Goal: Task Accomplishment & Management: Manage account settings

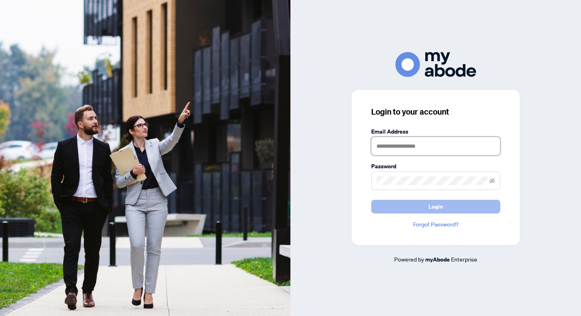
type input "**********"
click at [445, 209] on button "Login" at bounding box center [435, 207] width 129 height 14
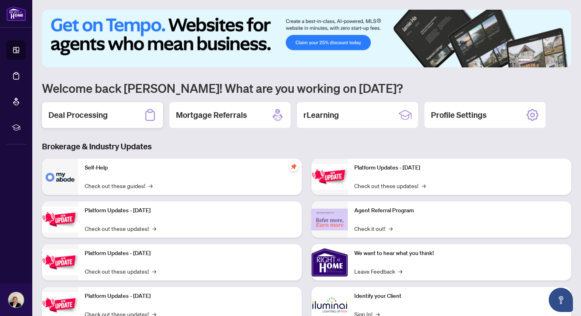
click at [80, 118] on h2 "Deal Processing" at bounding box center [77, 114] width 59 height 11
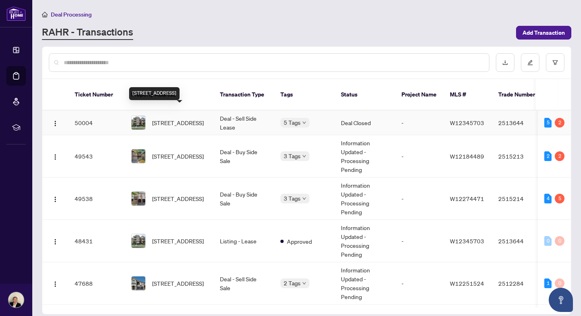
click at [178, 118] on span "[STREET_ADDRESS]" at bounding box center [178, 122] width 52 height 9
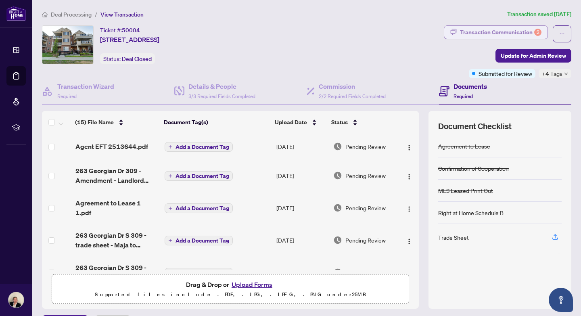
click at [492, 34] on div "Transaction Communication 2" at bounding box center [501, 32] width 82 height 13
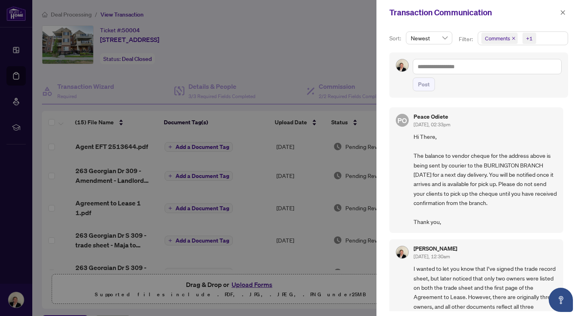
click at [562, 12] on icon "close" at bounding box center [563, 13] width 6 height 6
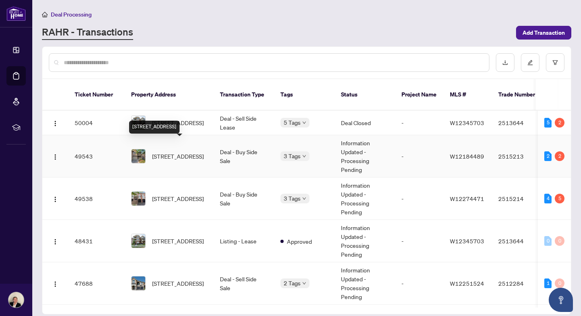
click at [186, 152] on span "[STREET_ADDRESS]" at bounding box center [178, 156] width 52 height 9
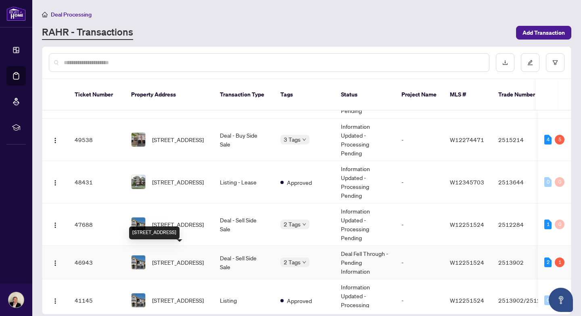
scroll to position [59, 0]
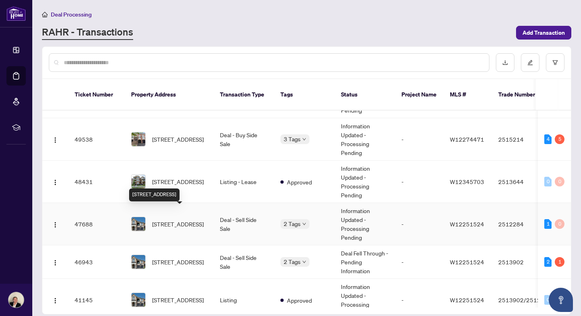
click at [176, 220] on span "[STREET_ADDRESS]" at bounding box center [178, 224] width 52 height 9
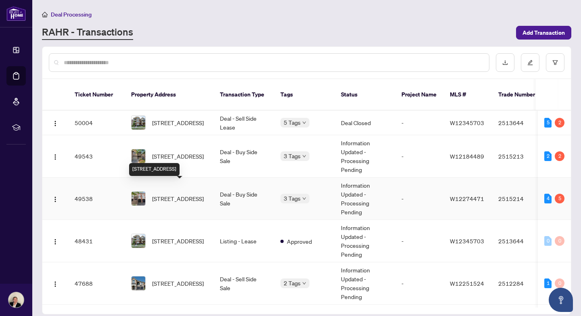
click at [161, 194] on span "[STREET_ADDRESS]" at bounding box center [178, 198] width 52 height 9
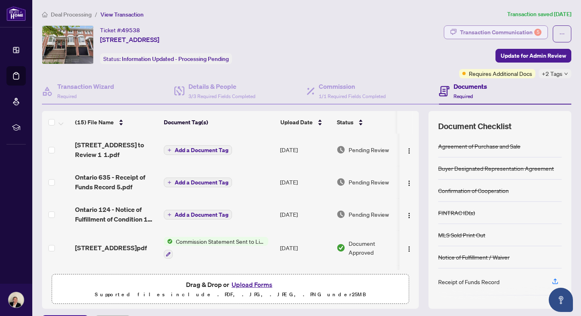
click at [484, 34] on div "Transaction Communication 5" at bounding box center [501, 32] width 82 height 13
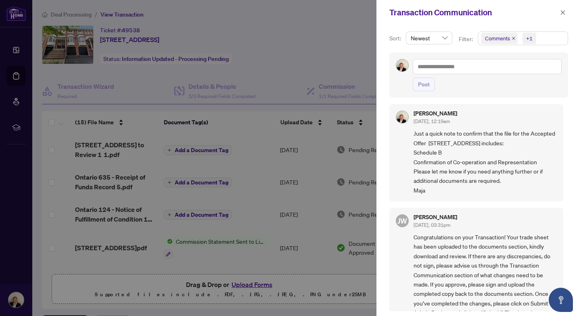
scroll to position [4, 0]
click at [225, 120] on div at bounding box center [290, 158] width 581 height 316
click at [131, 147] on div at bounding box center [290, 158] width 581 height 316
click at [564, 14] on icon "close" at bounding box center [563, 13] width 6 height 6
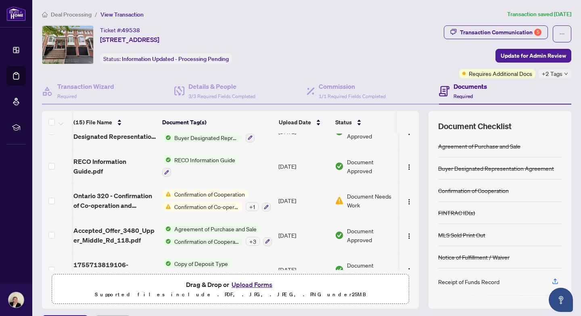
scroll to position [370, 2]
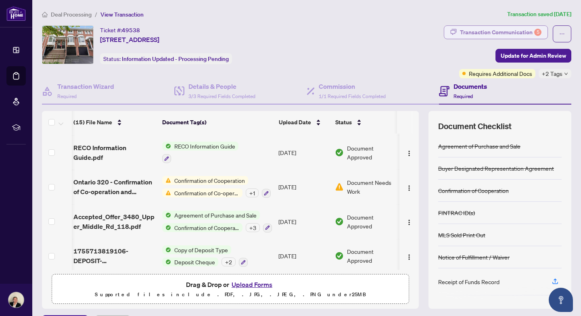
click at [507, 35] on div "Transaction Communication 5" at bounding box center [501, 32] width 82 height 13
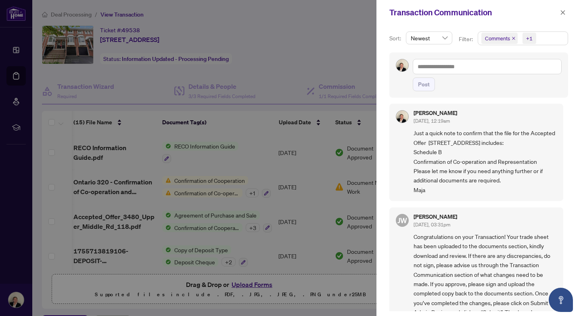
scroll to position [0, 0]
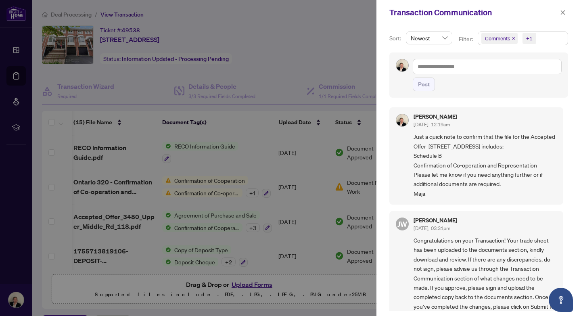
click at [345, 49] on div at bounding box center [290, 158] width 581 height 316
click at [111, 215] on div at bounding box center [290, 158] width 581 height 316
click at [109, 210] on div at bounding box center [290, 158] width 581 height 316
click at [564, 10] on icon "close" at bounding box center [563, 13] width 6 height 6
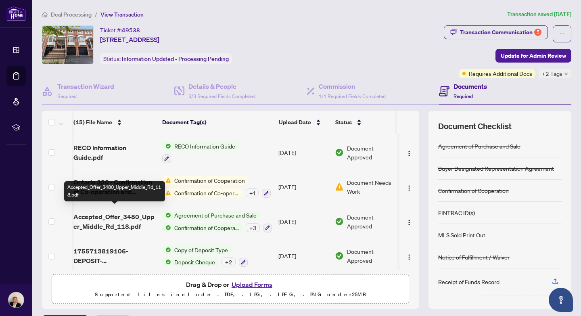
click at [129, 212] on span "Accepted_Offer_3480_Upper_Middle_Rd_118.pdf" at bounding box center [114, 221] width 82 height 19
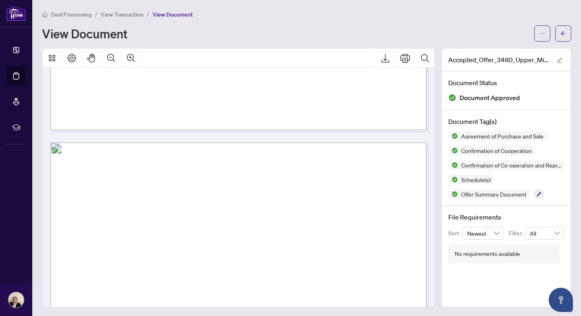
scroll to position [3211, 0]
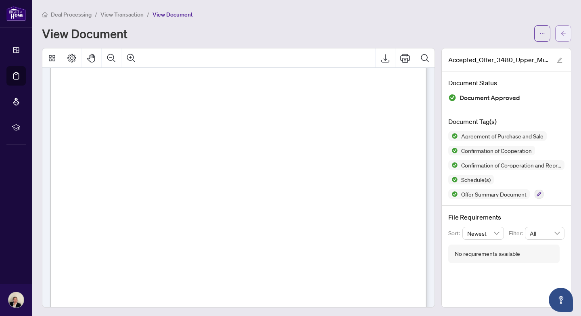
click at [561, 36] on icon "arrow-left" at bounding box center [564, 34] width 6 height 6
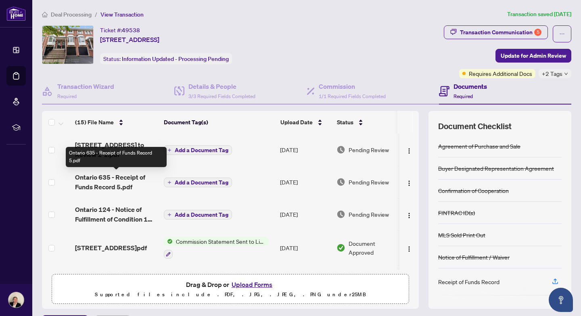
click at [119, 177] on span "Ontario 635 - Receipt of Funds Record 5.pdf" at bounding box center [116, 181] width 82 height 19
